Goal: Navigation & Orientation: Find specific page/section

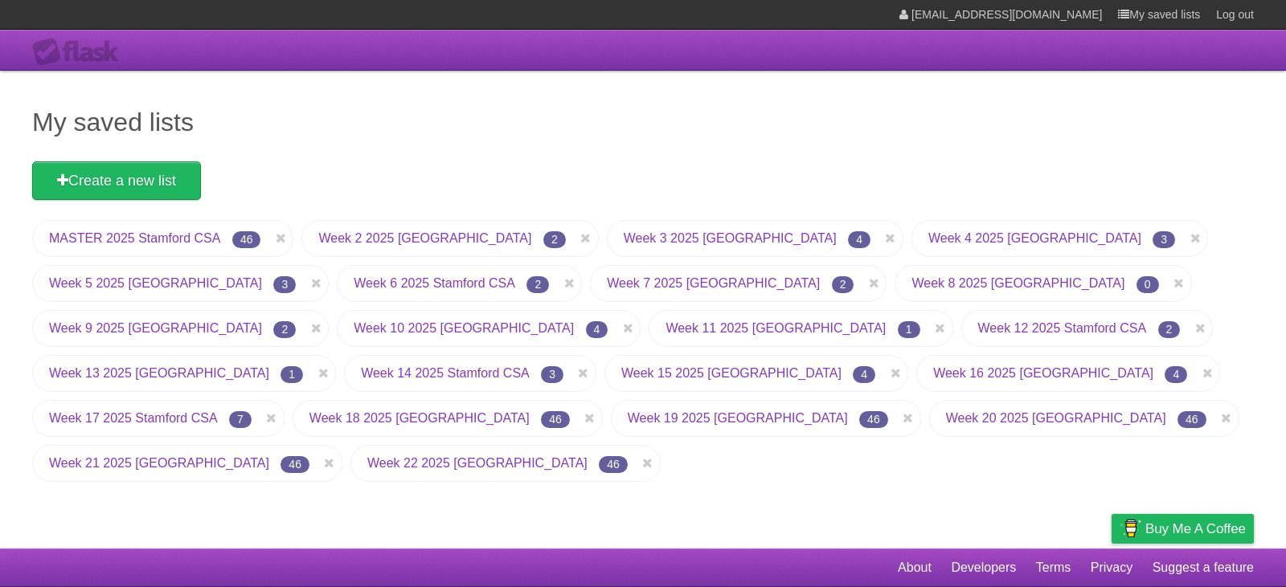
click at [192, 418] on link "Week 17 2025 Stamford CSA" at bounding box center [133, 418] width 169 height 14
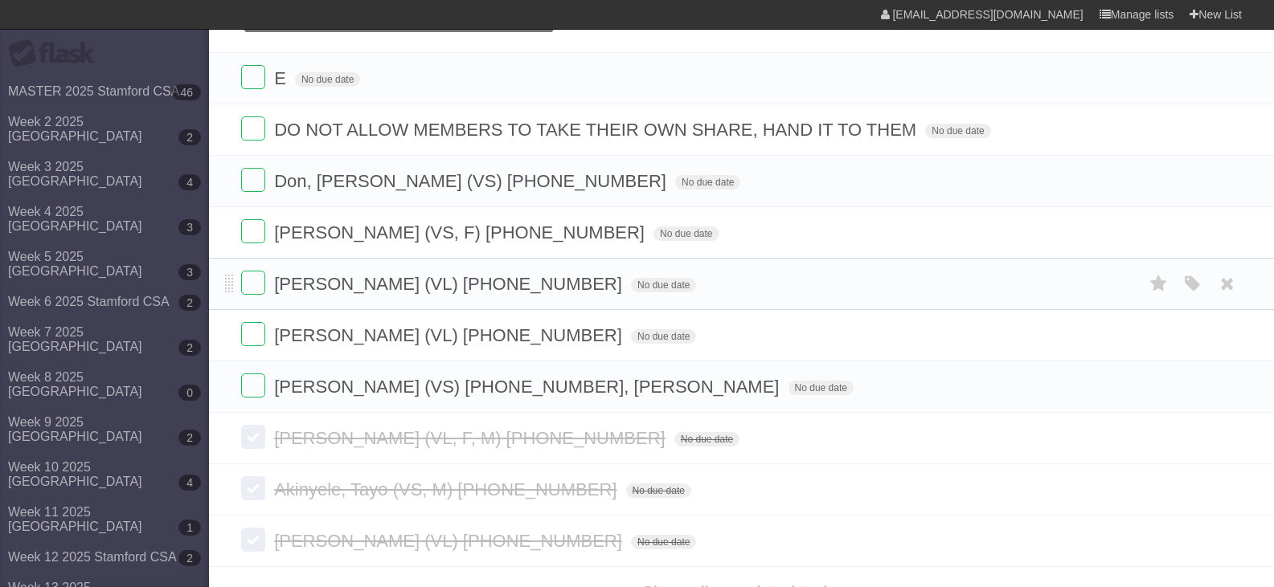
scroll to position [168, 0]
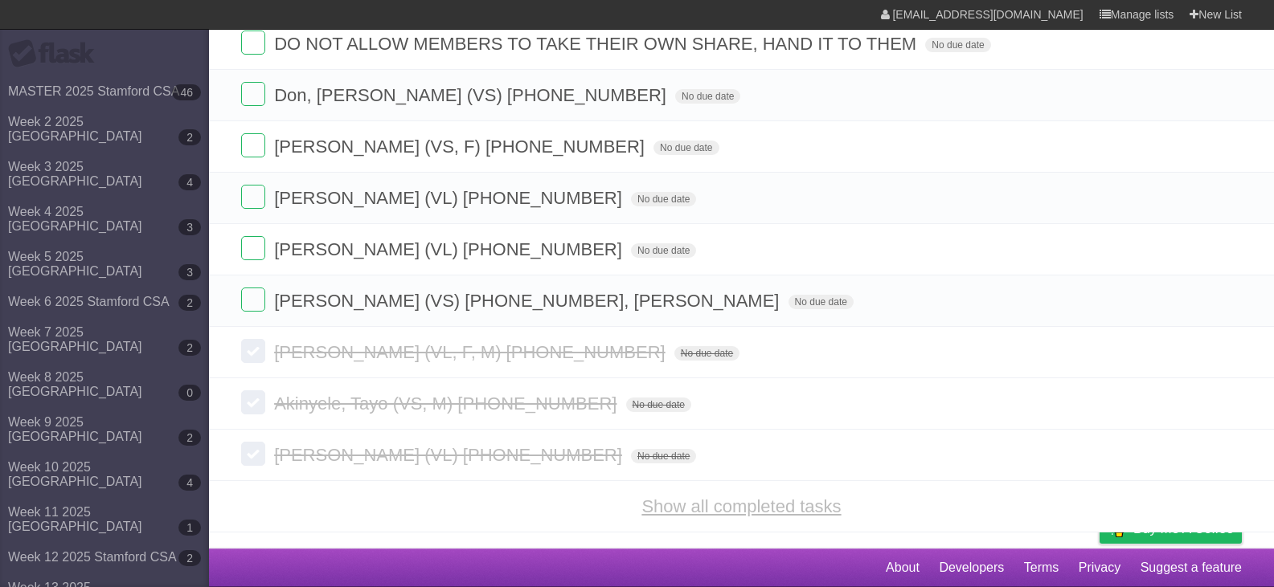
click at [661, 505] on link "Show all completed tasks" at bounding box center [740, 507] width 199 height 20
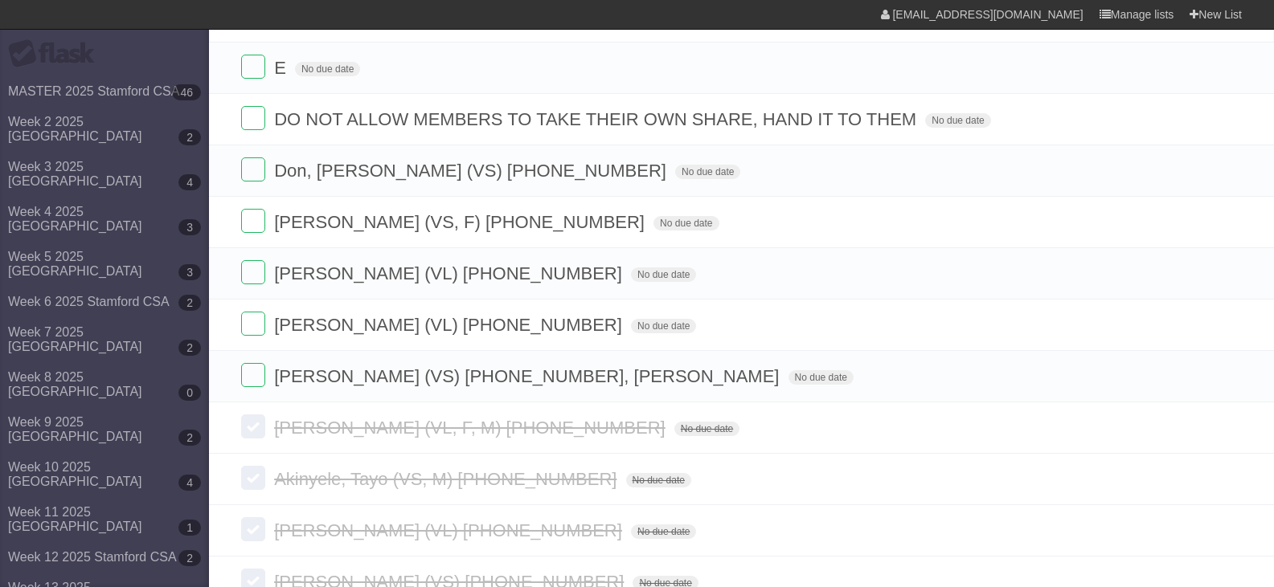
scroll to position [0, 0]
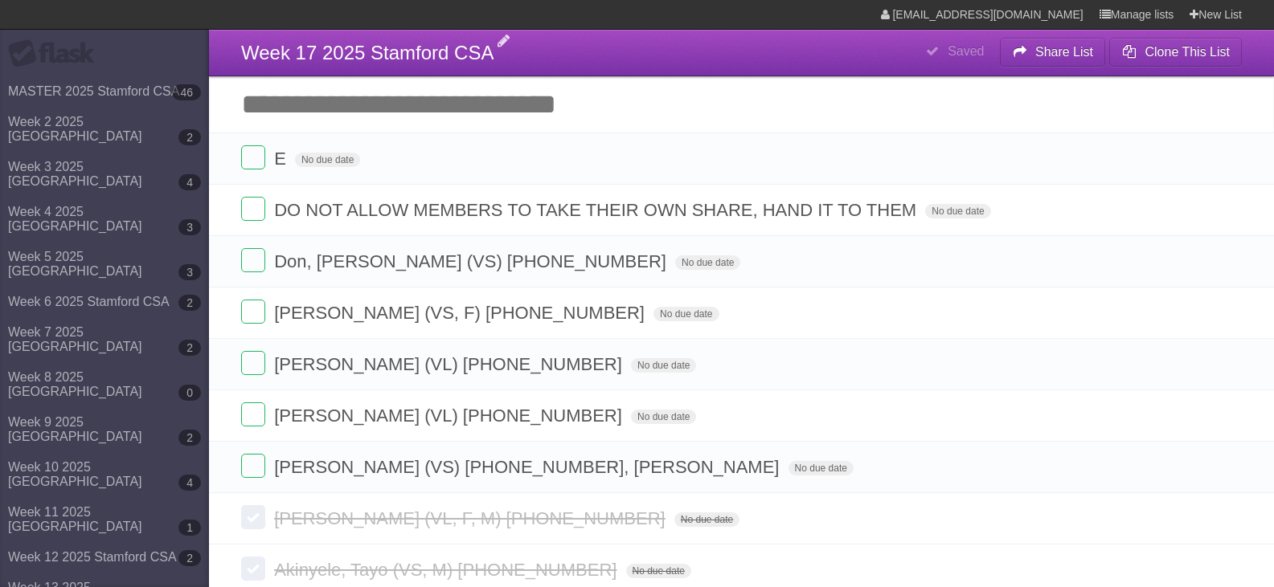
click at [297, 50] on span "Week 17 2025 Stamford CSA" at bounding box center [367, 53] width 252 height 22
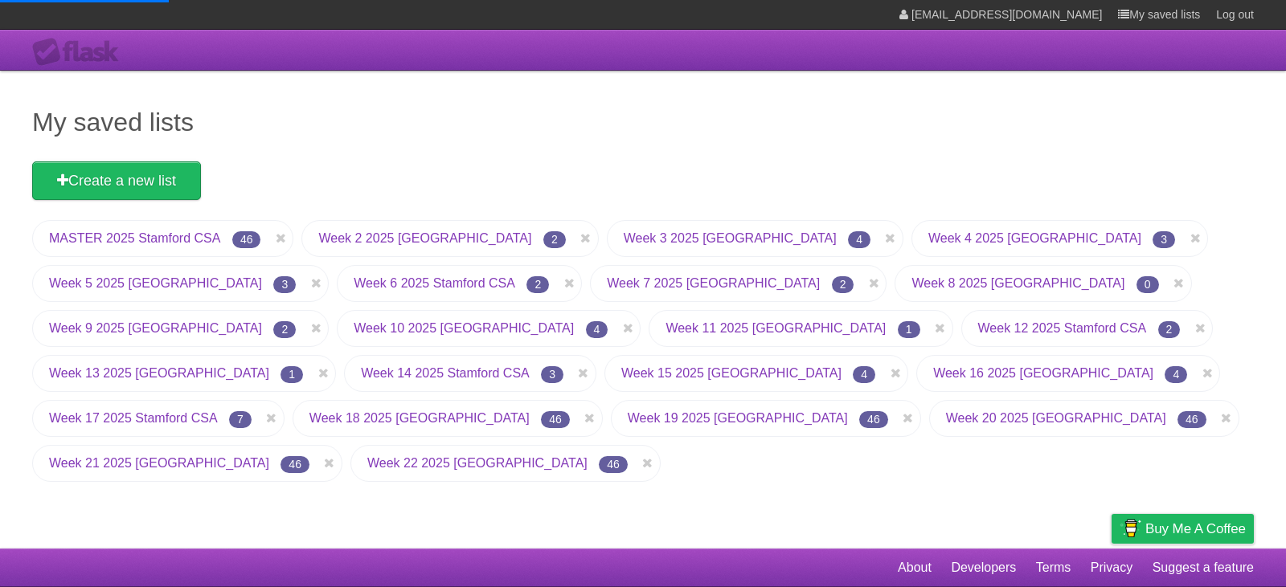
click at [407, 420] on link "Week 18 2025 [GEOGRAPHIC_DATA]" at bounding box center [419, 418] width 220 height 14
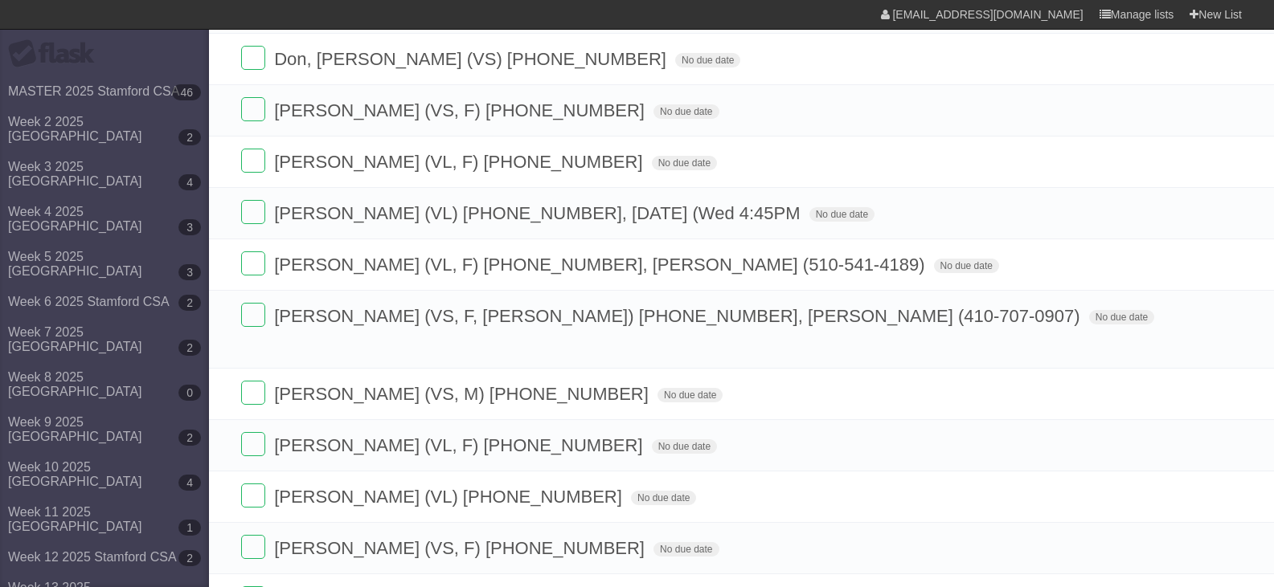
scroll to position [402, 0]
